Goal: Task Accomplishment & Management: Complete application form

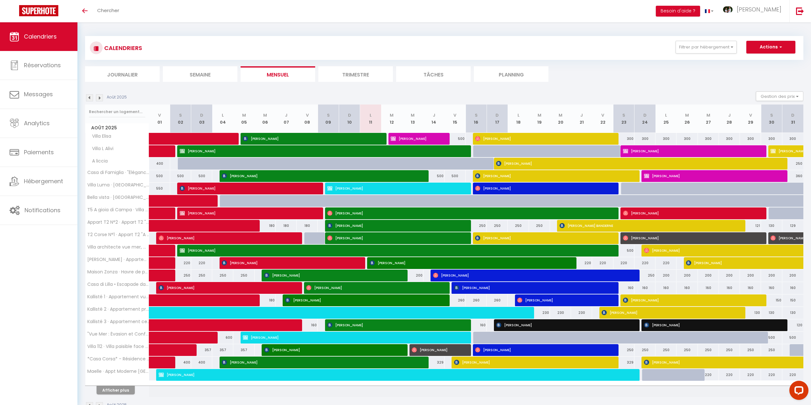
click at [88, 97] on img at bounding box center [89, 97] width 7 height 7
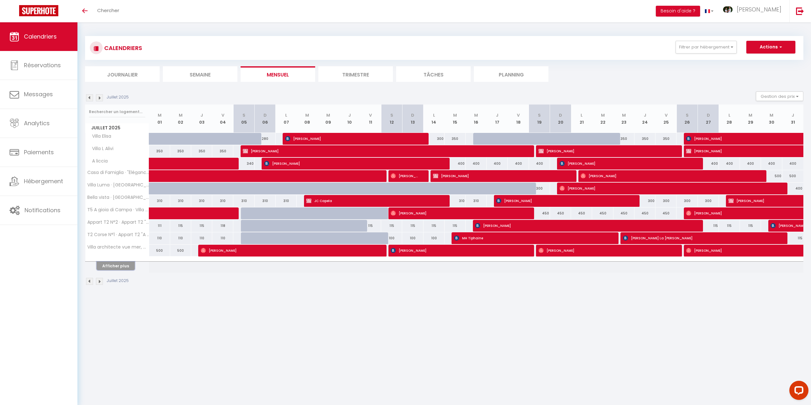
click at [115, 264] on button "Afficher plus" at bounding box center [116, 266] width 38 height 9
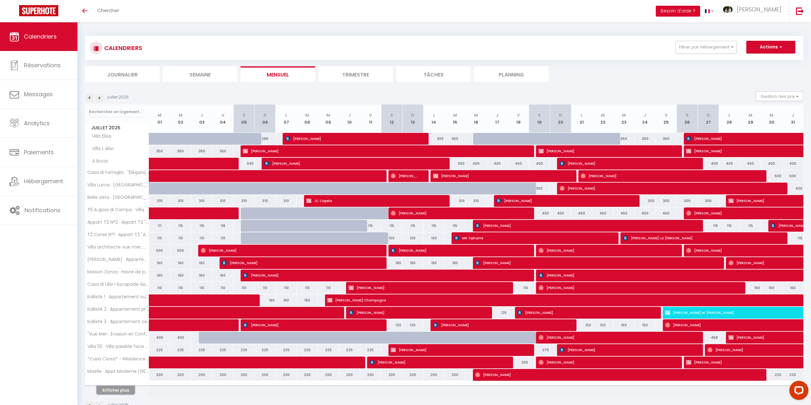
click at [118, 392] on button "Afficher plus" at bounding box center [116, 390] width 38 height 9
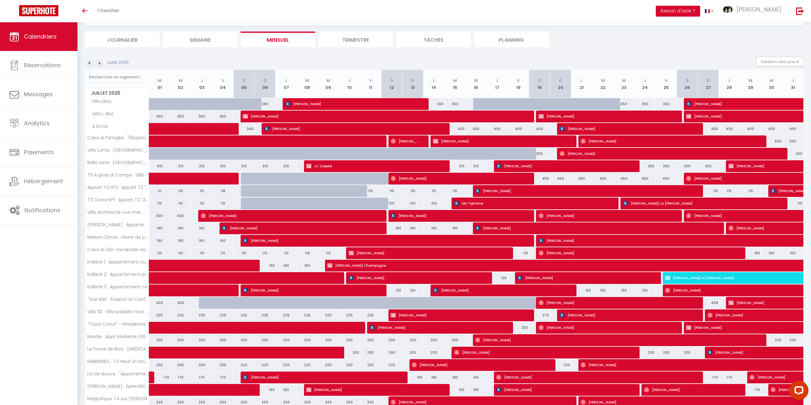
scroll to position [143, 0]
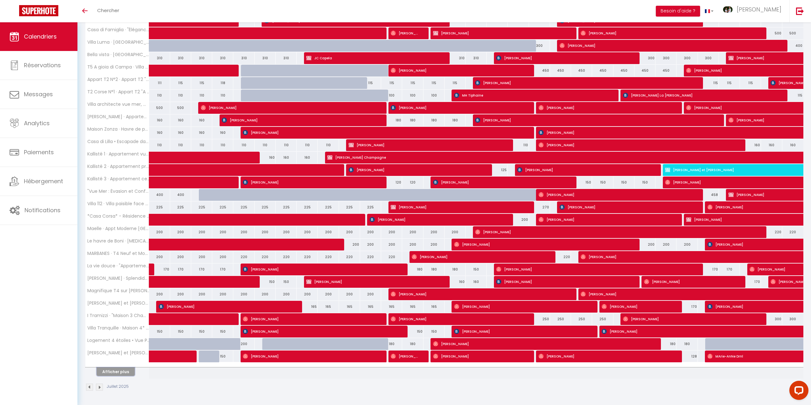
click at [119, 368] on button "Afficher plus" at bounding box center [116, 371] width 38 height 9
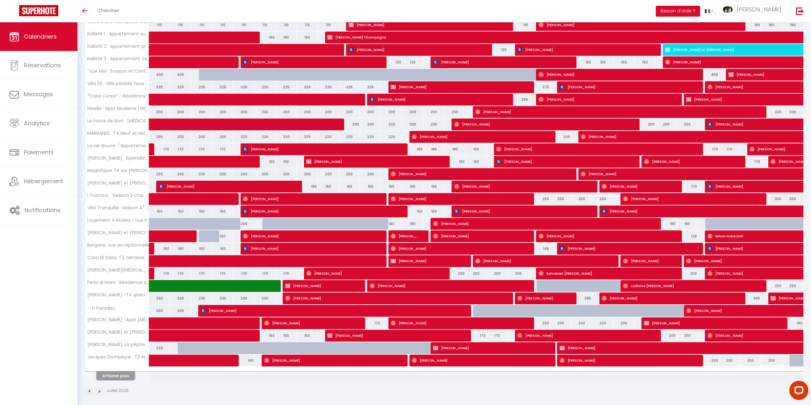
scroll to position [267, 0]
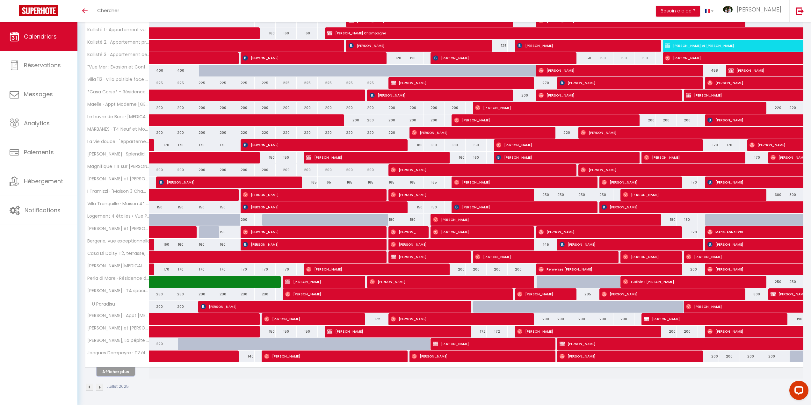
click at [116, 372] on button "Afficher plus" at bounding box center [116, 371] width 38 height 9
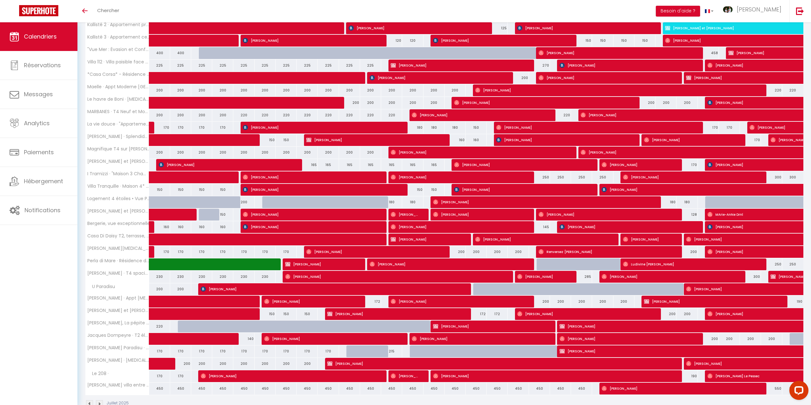
scroll to position [301, 0]
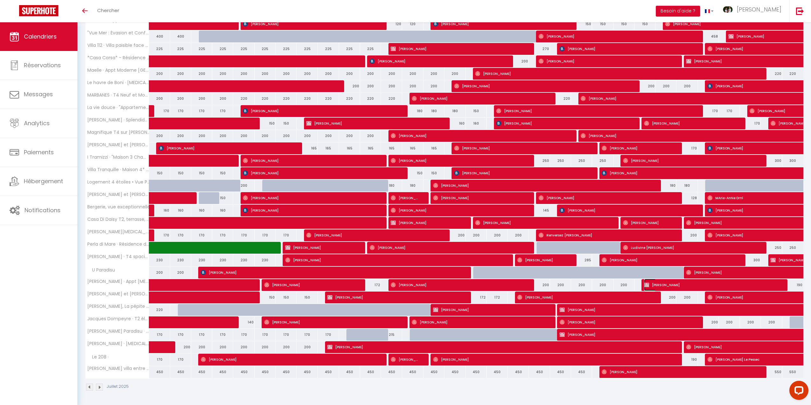
click at [645, 283] on img at bounding box center [646, 284] width 5 height 5
select select "OK"
select select "1"
select select "0"
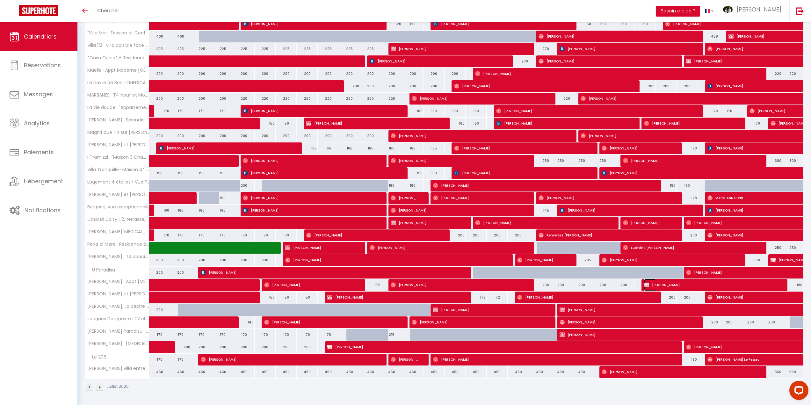
select select "1"
select select
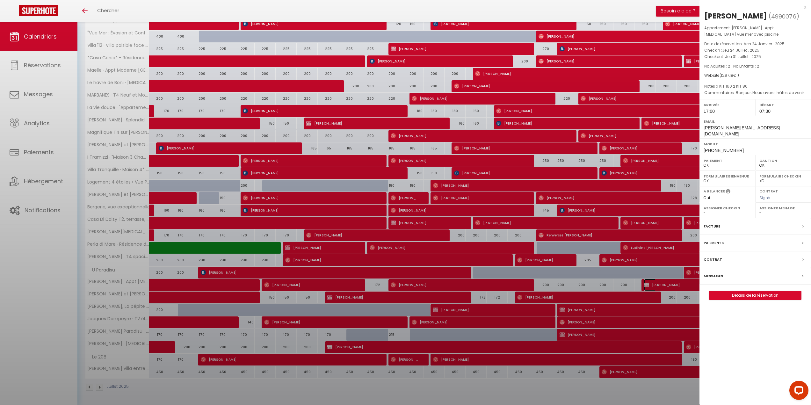
select select "41743"
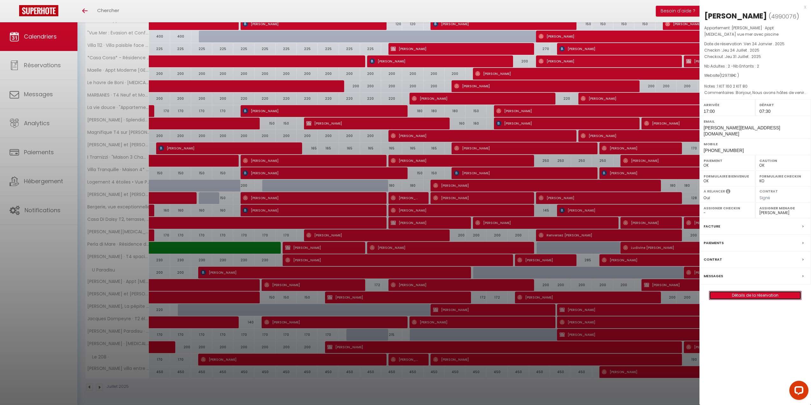
click at [741, 291] on link "Détails de la réservation" at bounding box center [755, 295] width 92 height 8
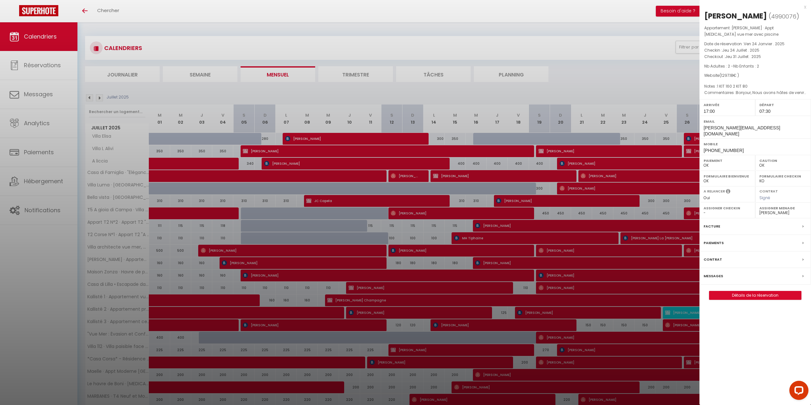
select select
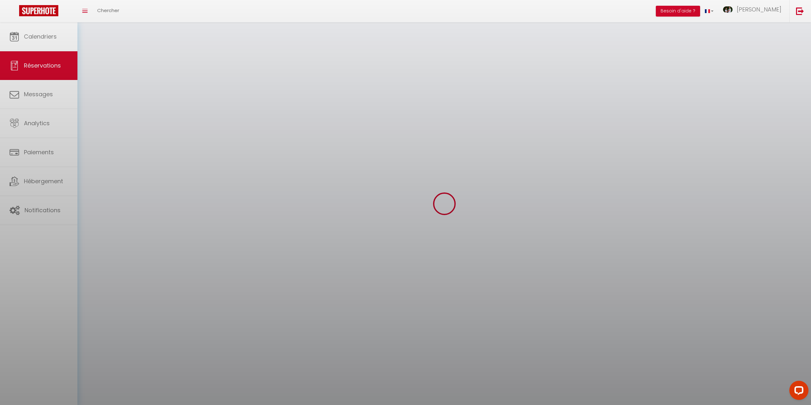
select select
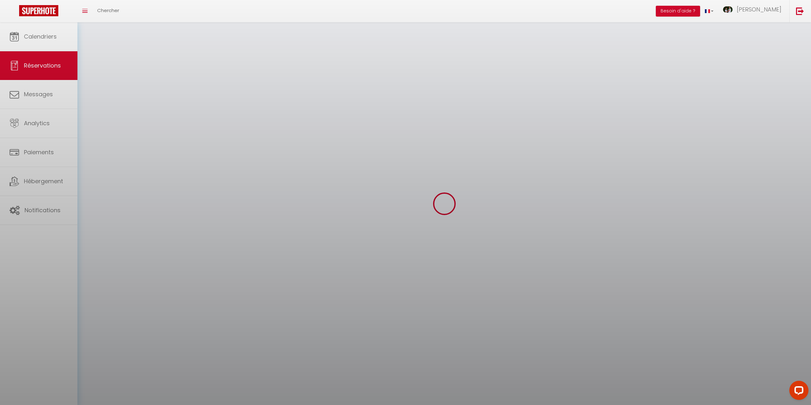
select select
checkbox input "false"
select select
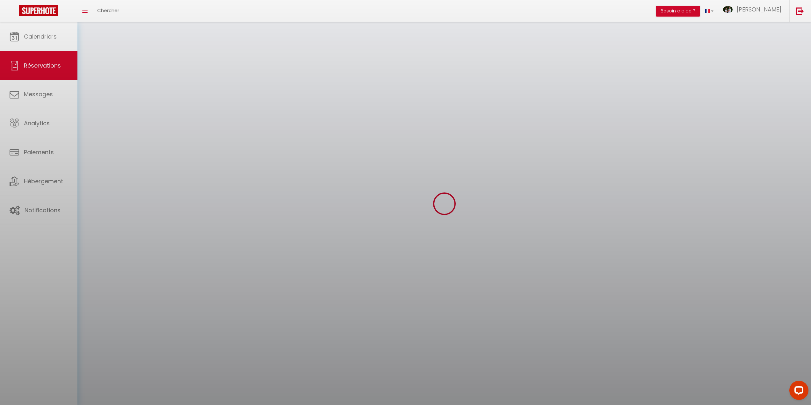
select select
checkbox input "false"
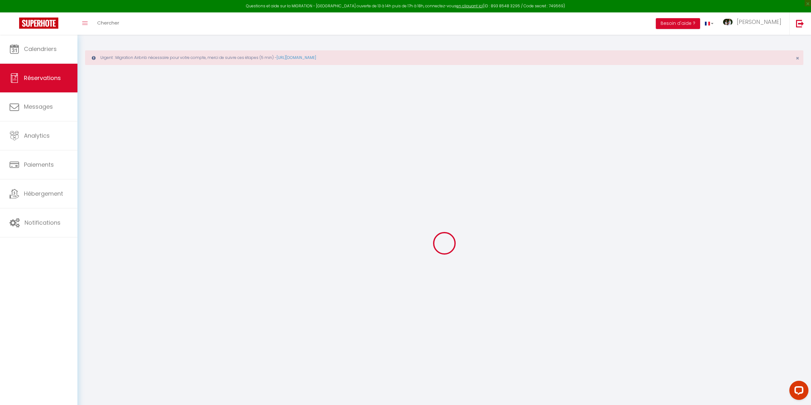
select select
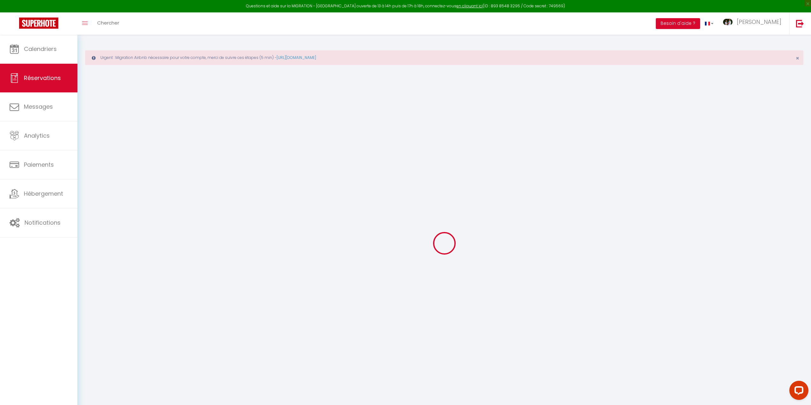
select select
checkbox input "false"
select select
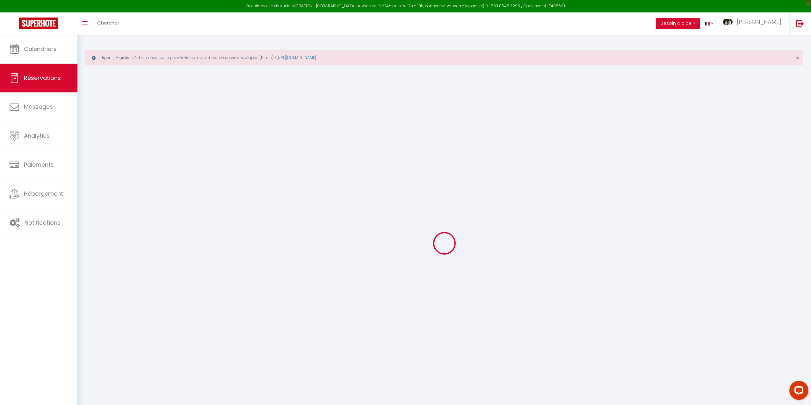
select select
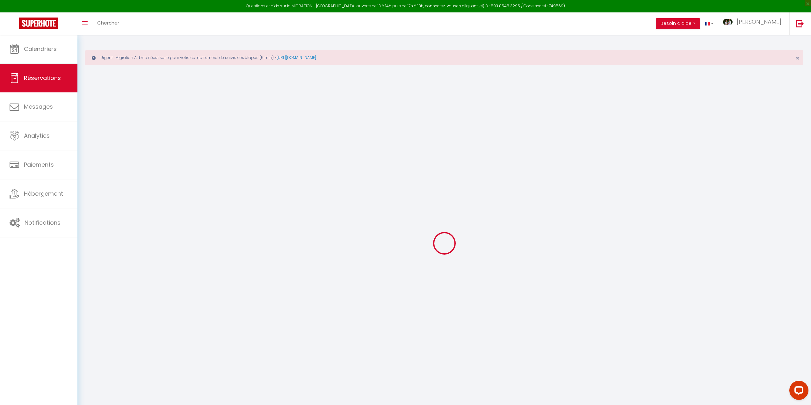
checkbox input "false"
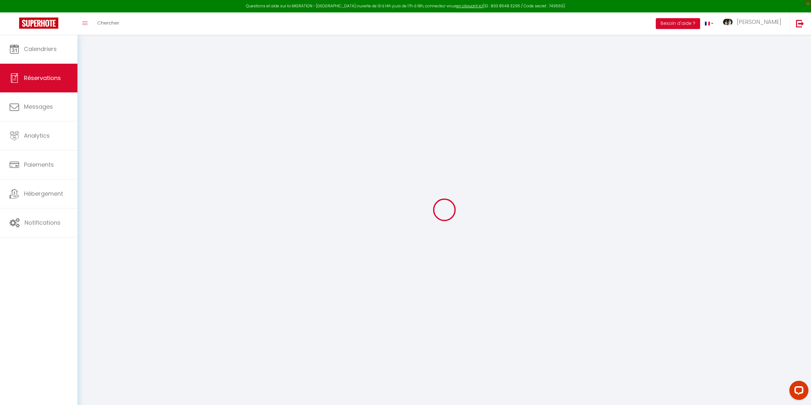
scroll to position [35, 0]
type input "[PERSON_NAME]"
type input "DESBOIS"
type input "[PERSON_NAME][EMAIL_ADDRESS][DOMAIN_NAME]"
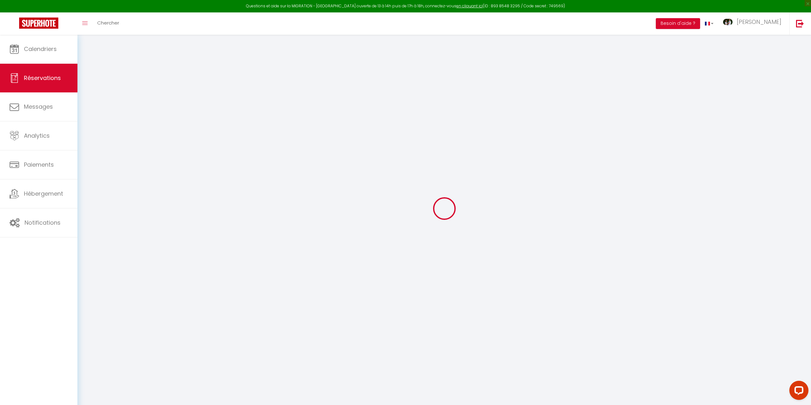
type input "[PHONE_NUMBER]"
type input "0630748767"
type input "21110"
type input "[STREET_ADDRESS]"
type input "Bessey les citeaux"
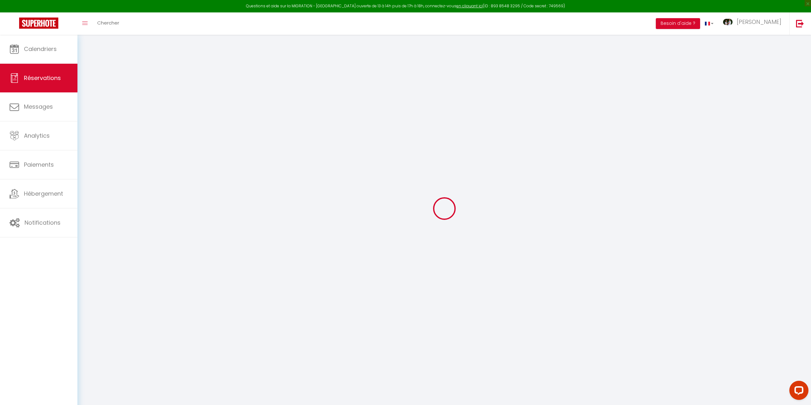
select select "FR"
select select "58947"
select select "1"
type input "Jeu 24 Juillet 2025"
select select
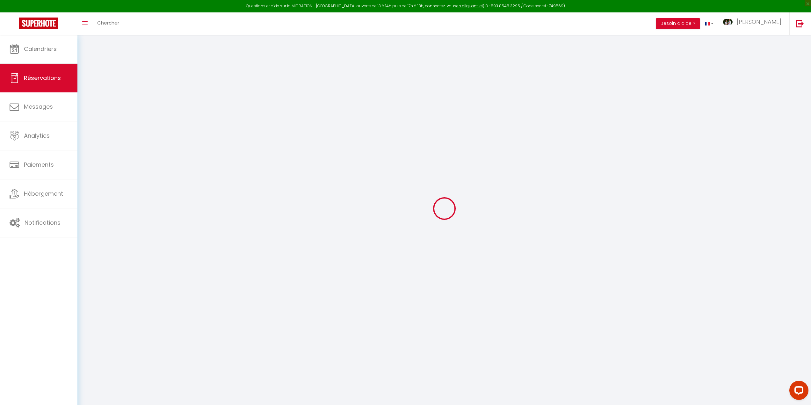
type input "Jeu 31 Juillet 2025"
select select
type input "2"
select select "12"
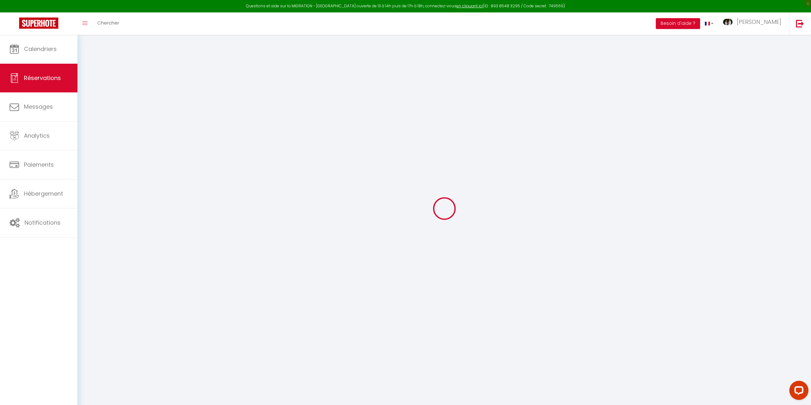
select select
type input "1204"
checkbox input "false"
type input "0"
select select "69"
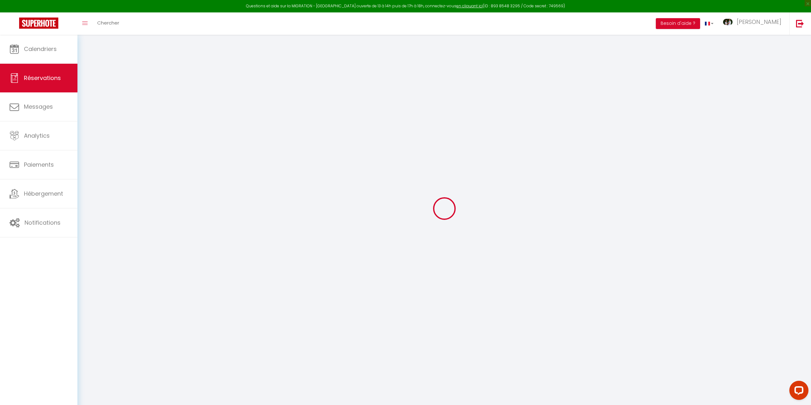
type input "0"
select select
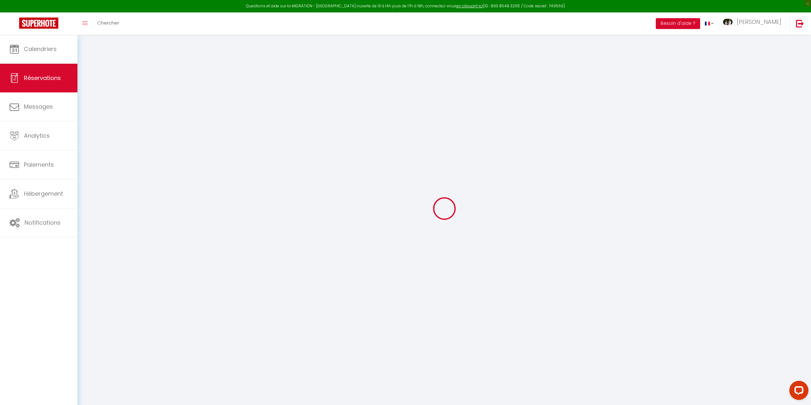
select select "15"
checkbox input "false"
select select
checkbox input "false"
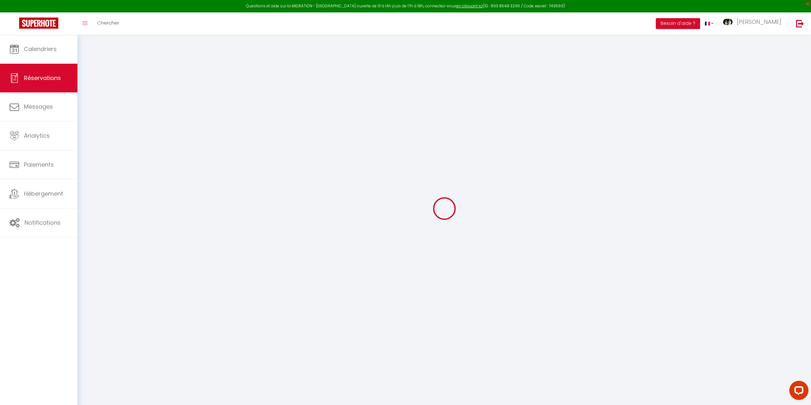
select select
checkbox input "false"
type textarea "Bonjour, Nous avons hâtes de venir en famille pour découvrir la région. Bien co…"
type textarea "1 KIT 160 2 KIT 80"
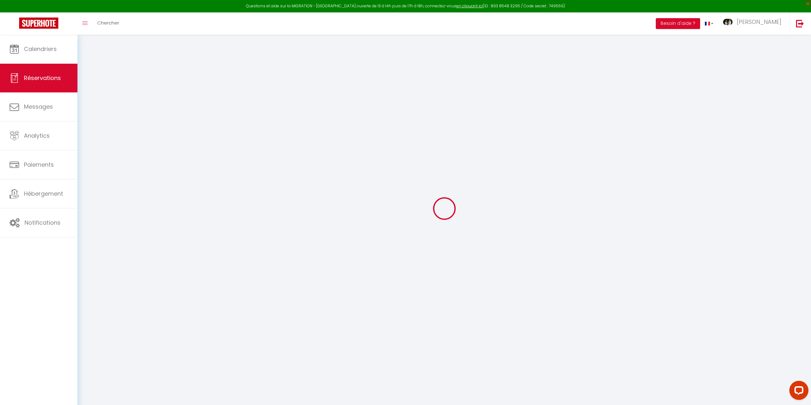
select select
checkbox input "false"
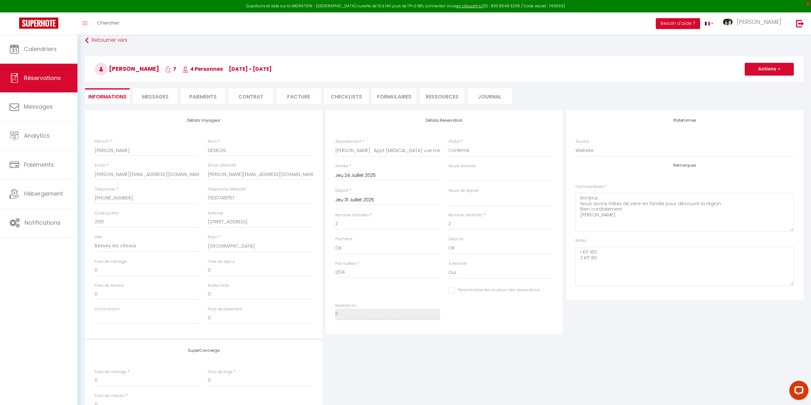
type input "60"
type input "33.18"
select select
checkbox input "false"
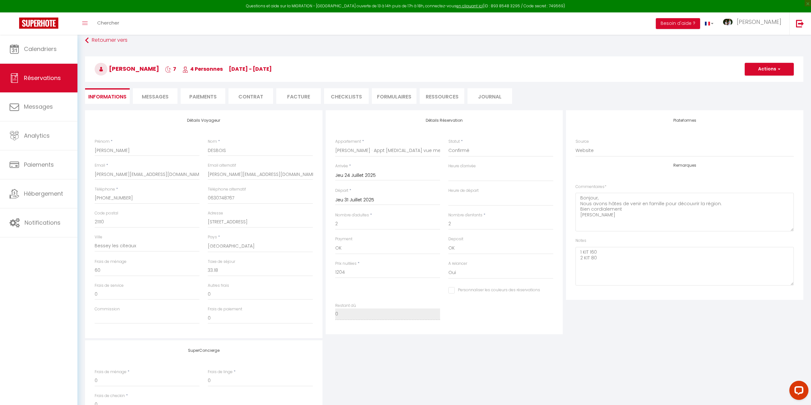
select select "17:00"
select select "07:30"
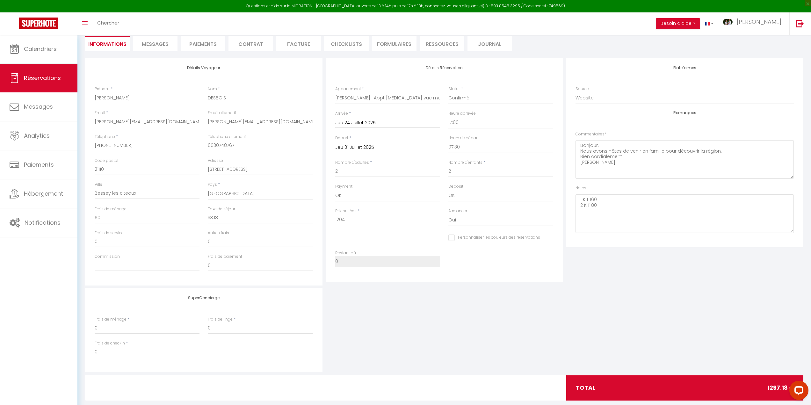
scroll to position [98, 0]
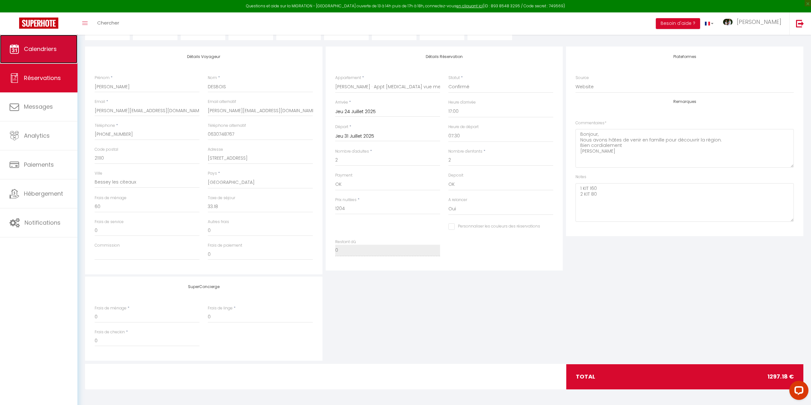
click at [37, 44] on link "Calendriers" at bounding box center [38, 49] width 77 height 29
